Goal: Check status: Check status

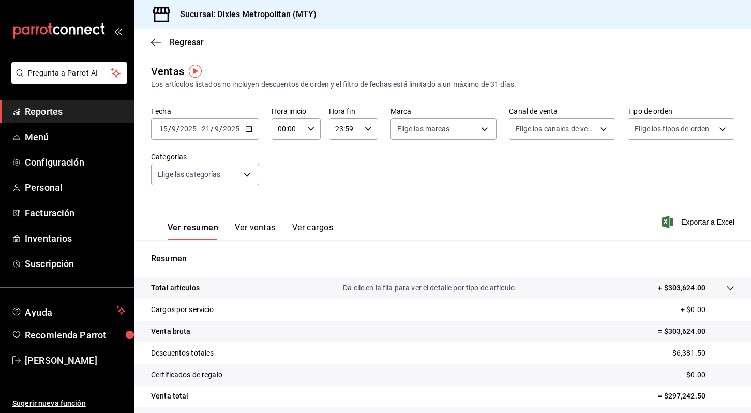
click at [158, 36] on div "Regresar" at bounding box center [442, 42] width 616 height 26
click at [152, 46] on icon "button" at bounding box center [156, 42] width 10 height 9
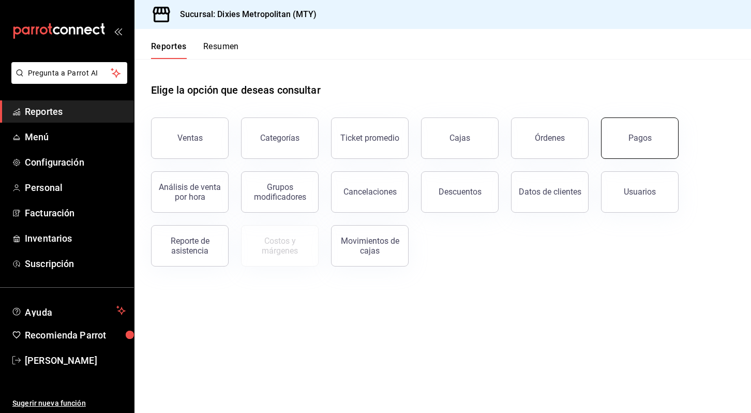
click at [642, 140] on div "Pagos" at bounding box center [639, 138] width 23 height 10
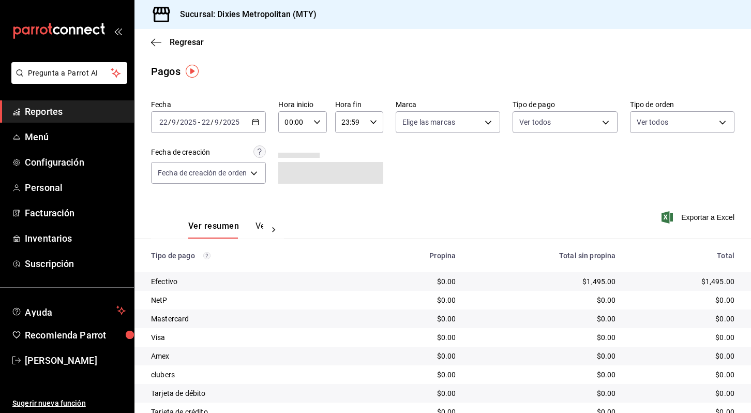
click at [253, 120] on icon "button" at bounding box center [255, 121] width 7 height 7
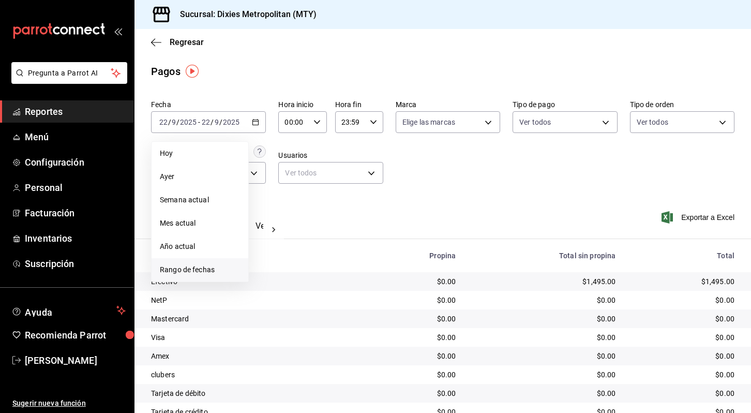
click at [213, 273] on span "Rango de fechas" at bounding box center [200, 269] width 80 height 11
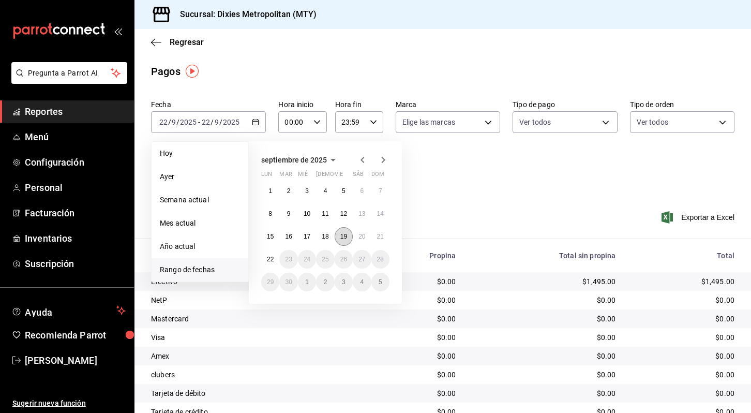
click at [348, 239] on button "19" at bounding box center [344, 236] width 18 height 19
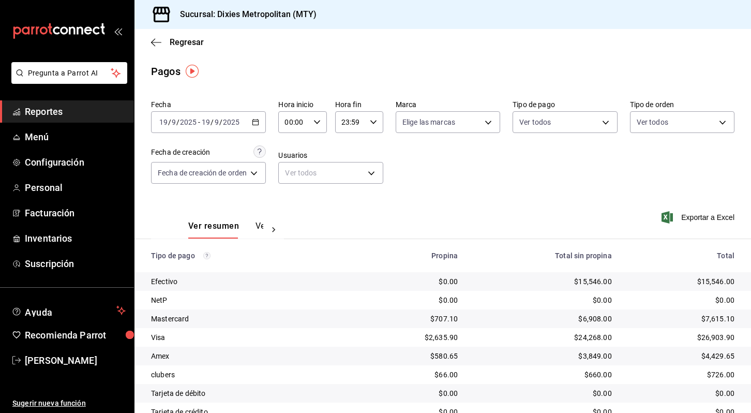
click at [482, 192] on div "Fecha [DATE] [DATE] - [DATE] [DATE] Hora inicio 00:00 Hora inicio Hora fin 23:5…" at bounding box center [442, 146] width 583 height 100
click at [261, 119] on div "[DATE] [DATE] - [DATE] [DATE]" at bounding box center [208, 122] width 115 height 22
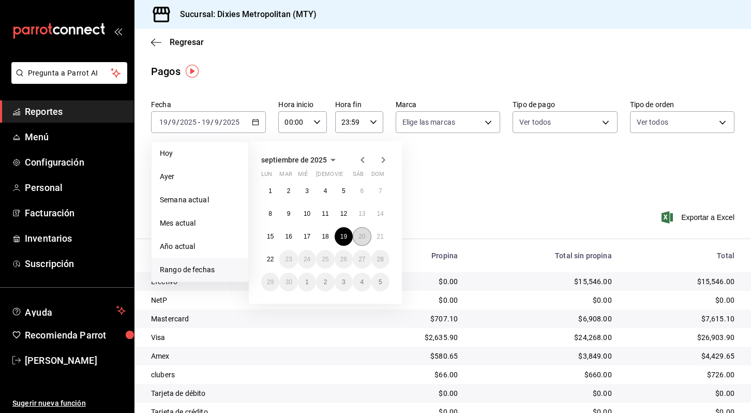
click at [358, 237] on abbr "20" at bounding box center [361, 236] width 7 height 7
click at [377, 239] on abbr "21" at bounding box center [380, 236] width 7 height 7
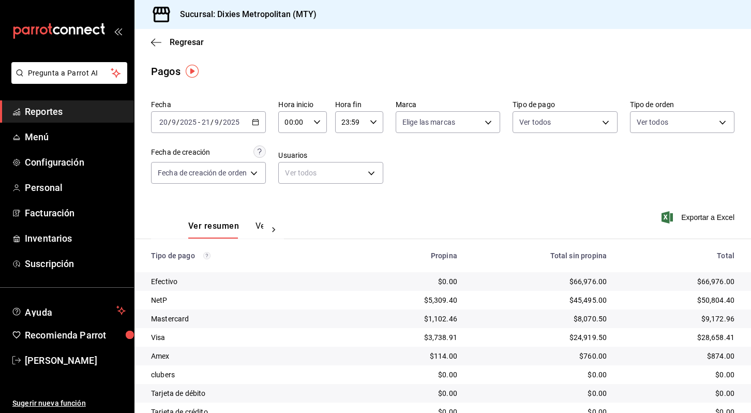
click at [253, 120] on icon "button" at bounding box center [255, 121] width 7 height 7
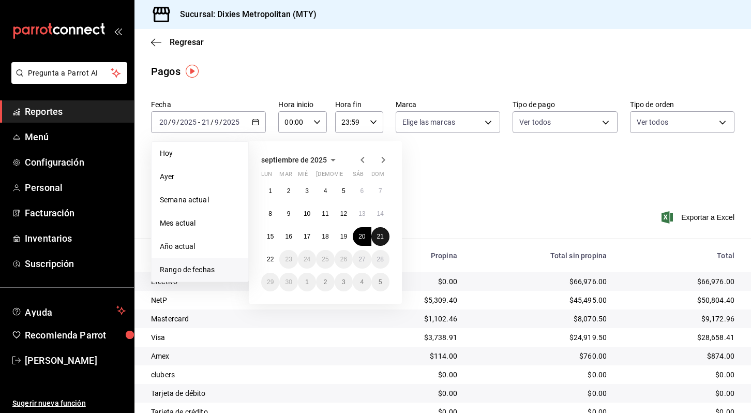
click at [379, 234] on abbr "21" at bounding box center [380, 236] width 7 height 7
click at [380, 234] on abbr "21" at bounding box center [380, 236] width 7 height 7
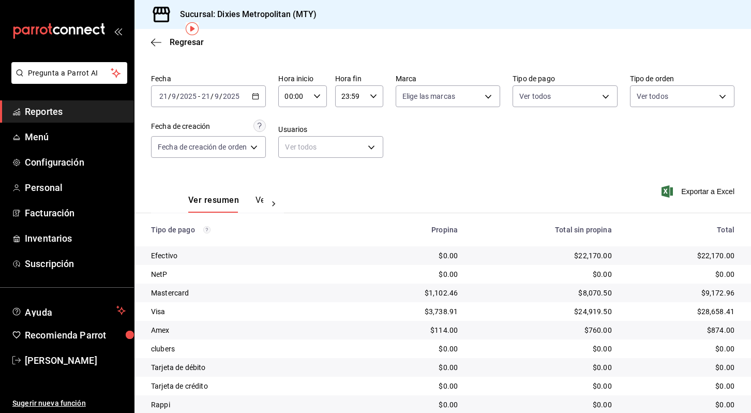
scroll to position [46, 0]
